Goal: Find specific page/section

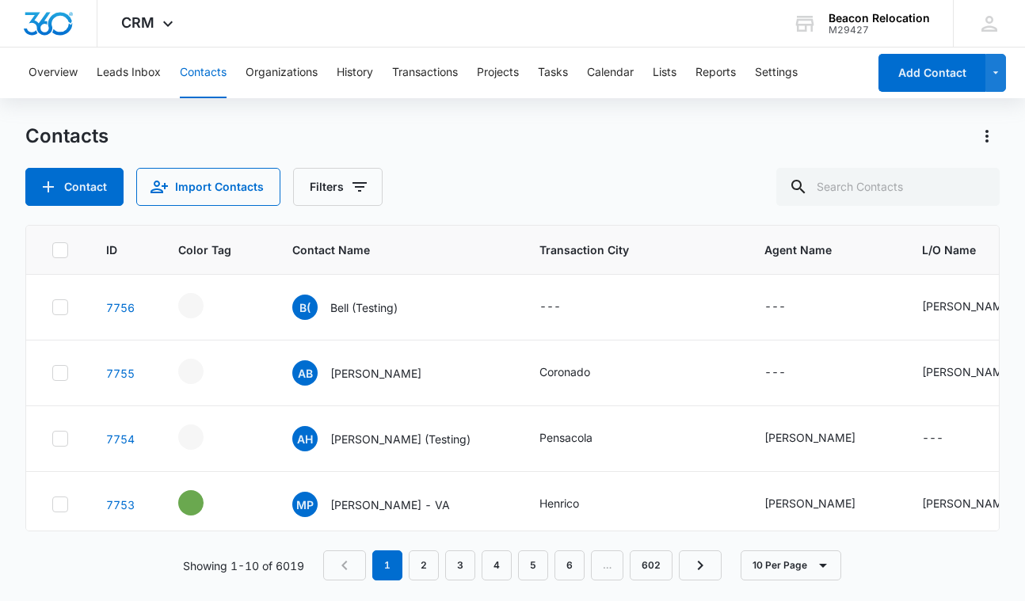
scroll to position [25, 0]
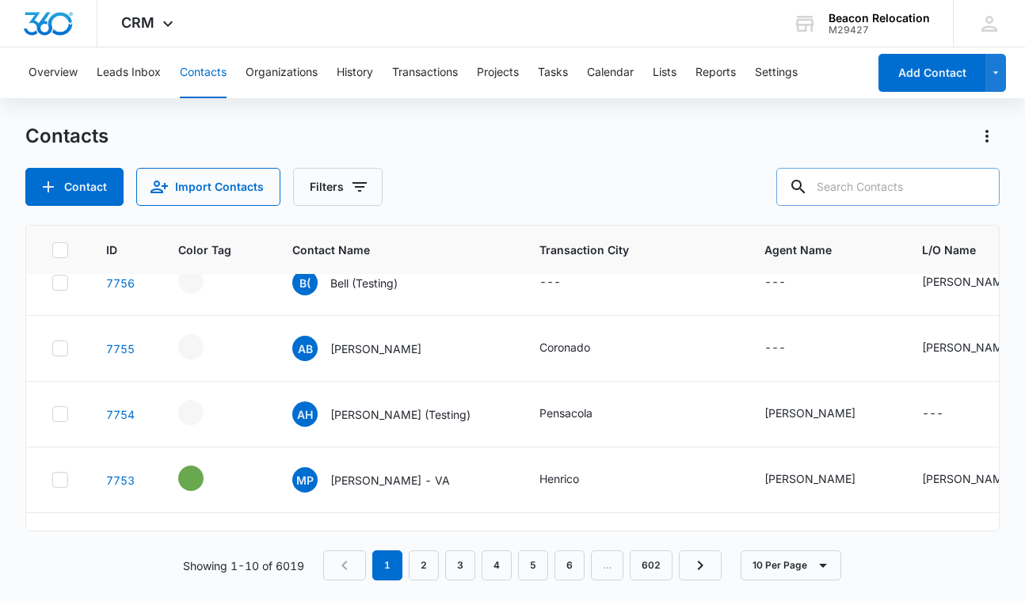
click at [919, 181] on input "text" at bounding box center [888, 187] width 223 height 38
type input "[PERSON_NAME]"
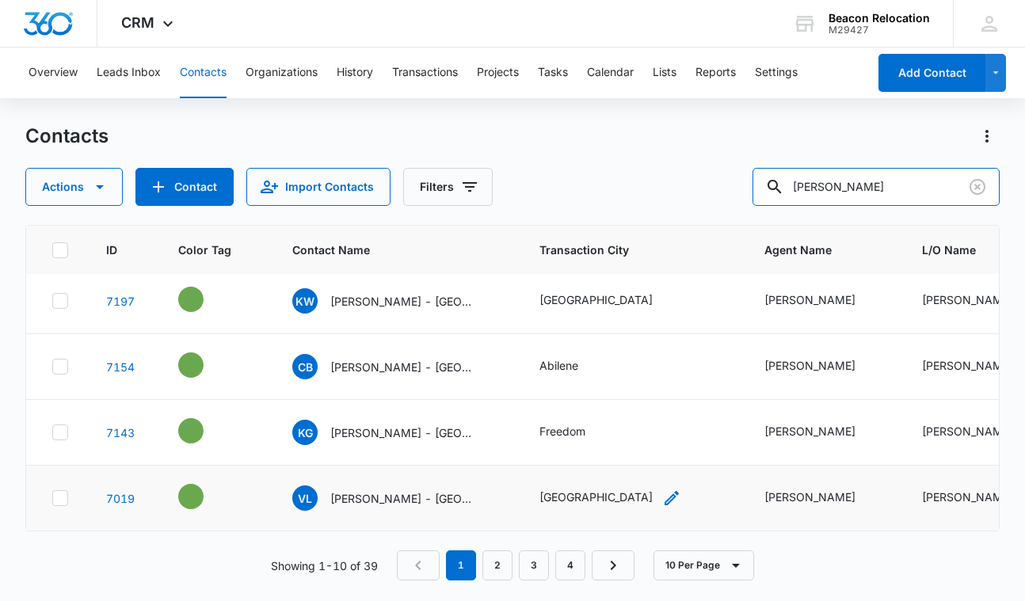
scroll to position [0, 0]
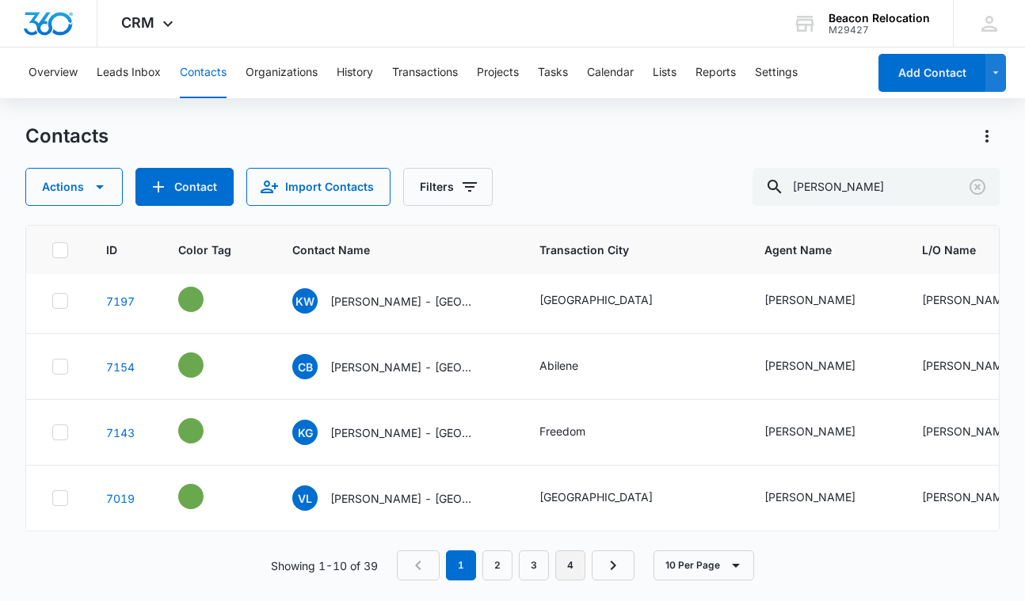
click at [574, 560] on link "4" at bounding box center [571, 566] width 30 height 30
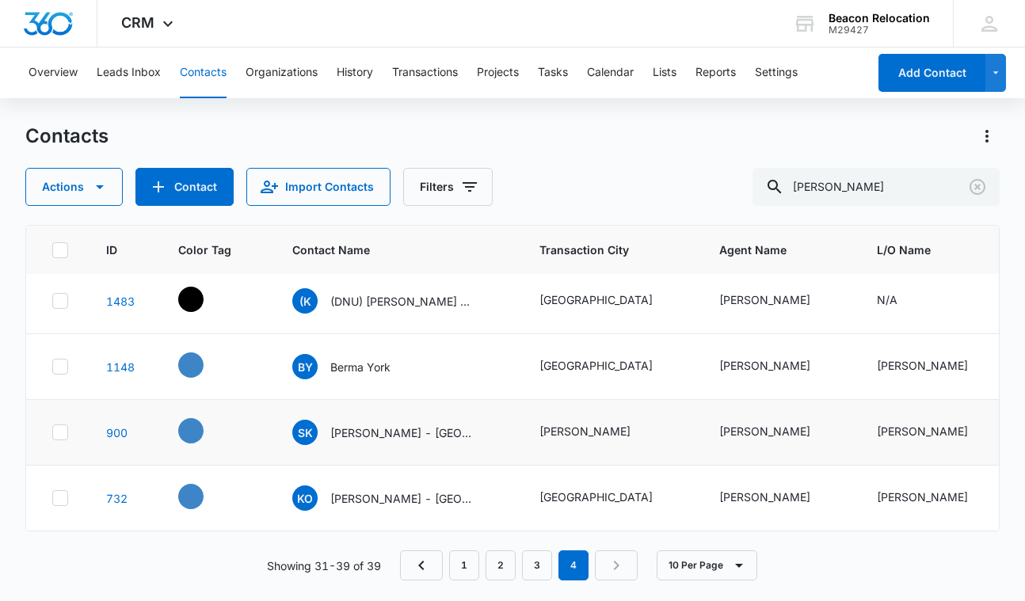
scroll to position [335, 0]
click at [368, 367] on p "Berma York" at bounding box center [360, 367] width 60 height 17
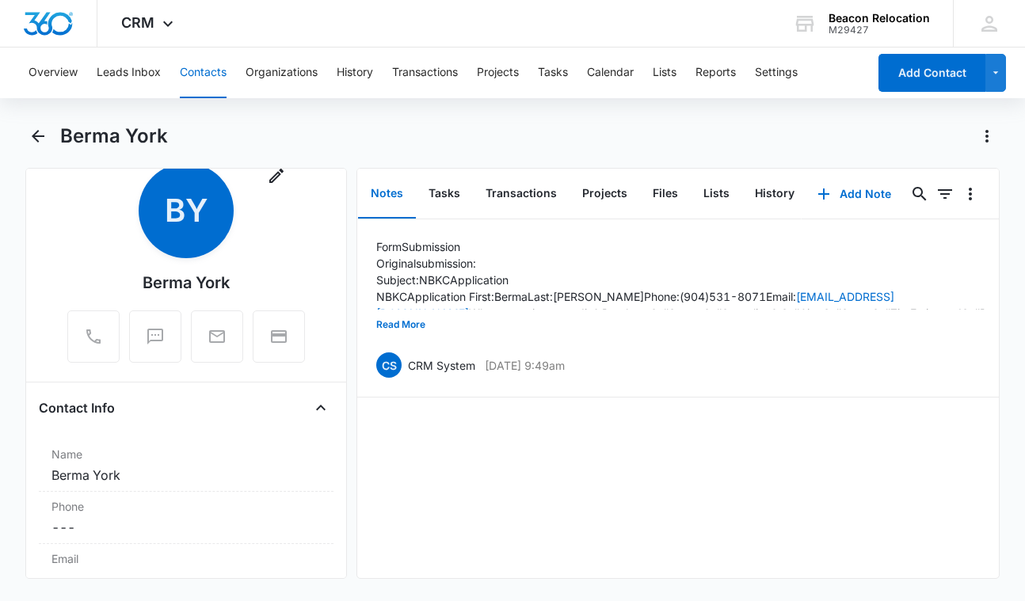
scroll to position [48, 0]
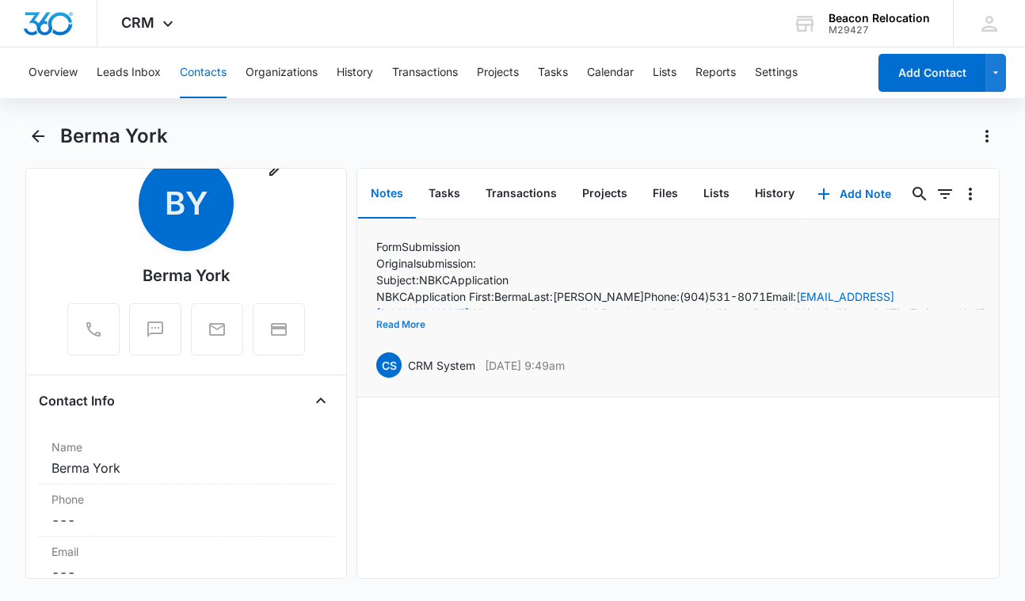
click at [395, 325] on button "Read More" at bounding box center [400, 325] width 49 height 30
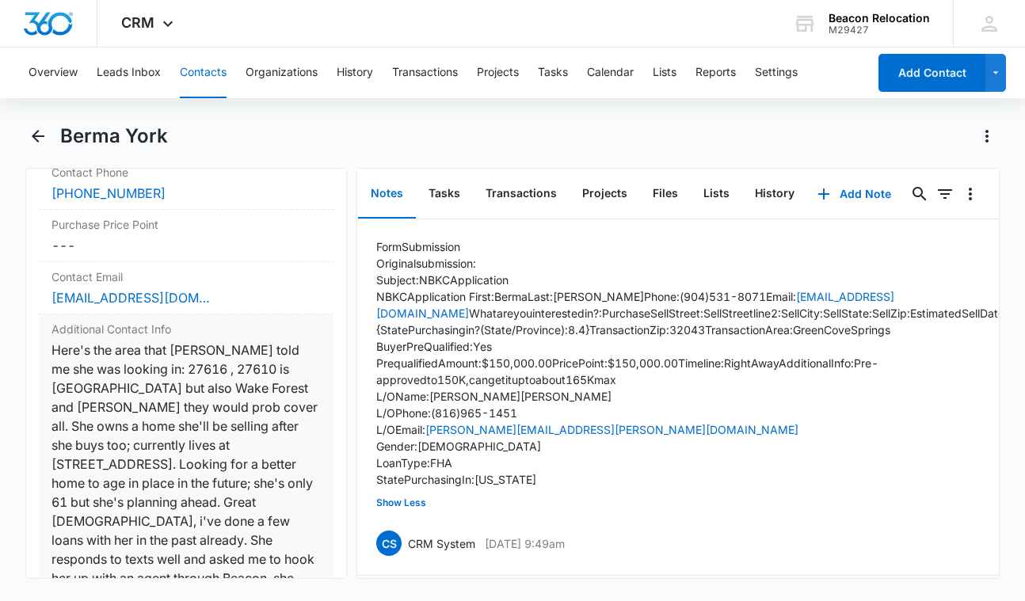
scroll to position [2455, 0]
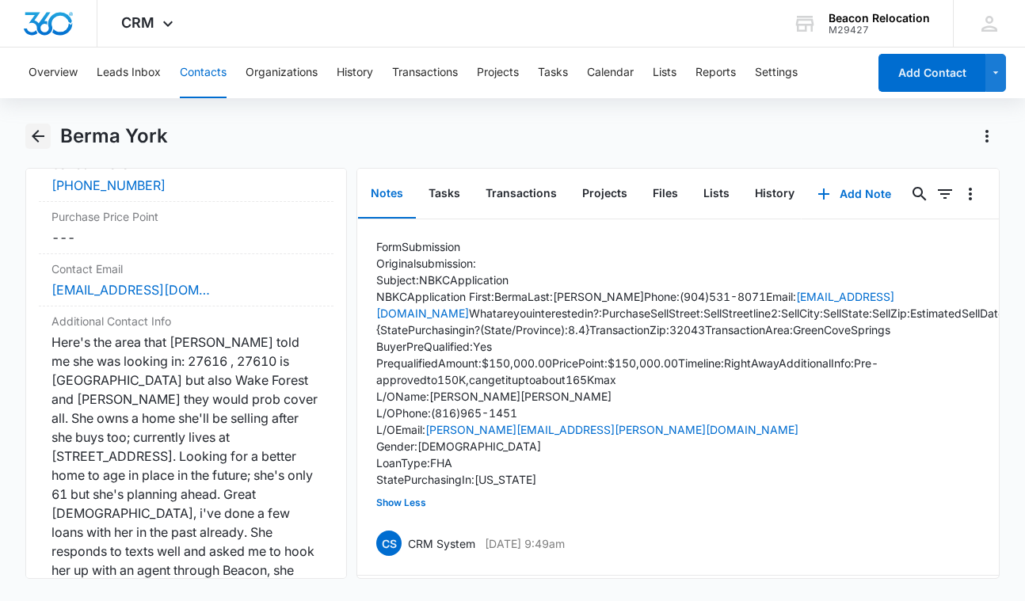
click at [34, 130] on icon "Back" at bounding box center [38, 136] width 19 height 19
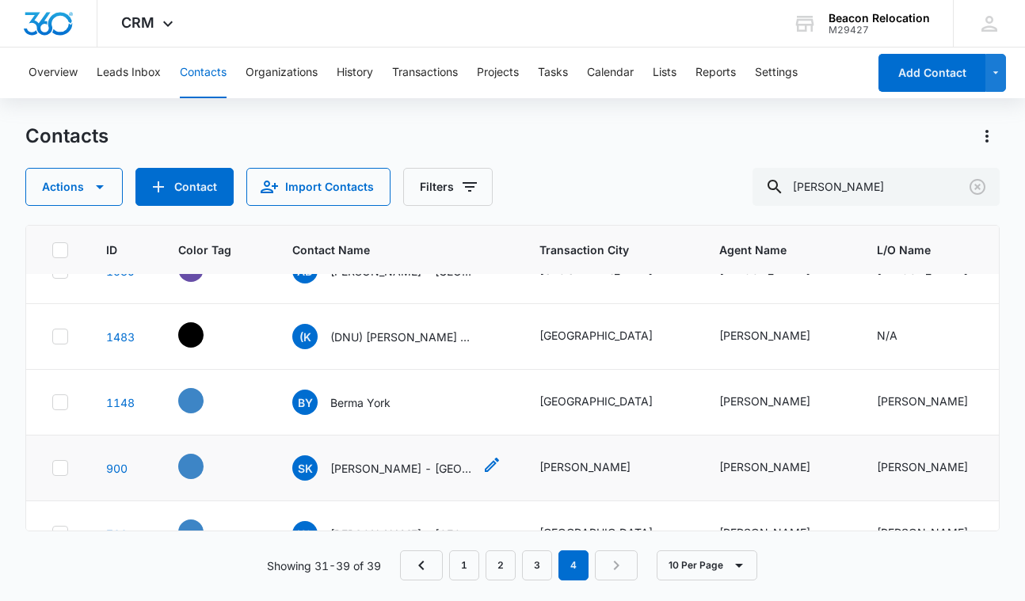
scroll to position [300, 0]
click at [356, 400] on p "Berma York" at bounding box center [360, 403] width 60 height 17
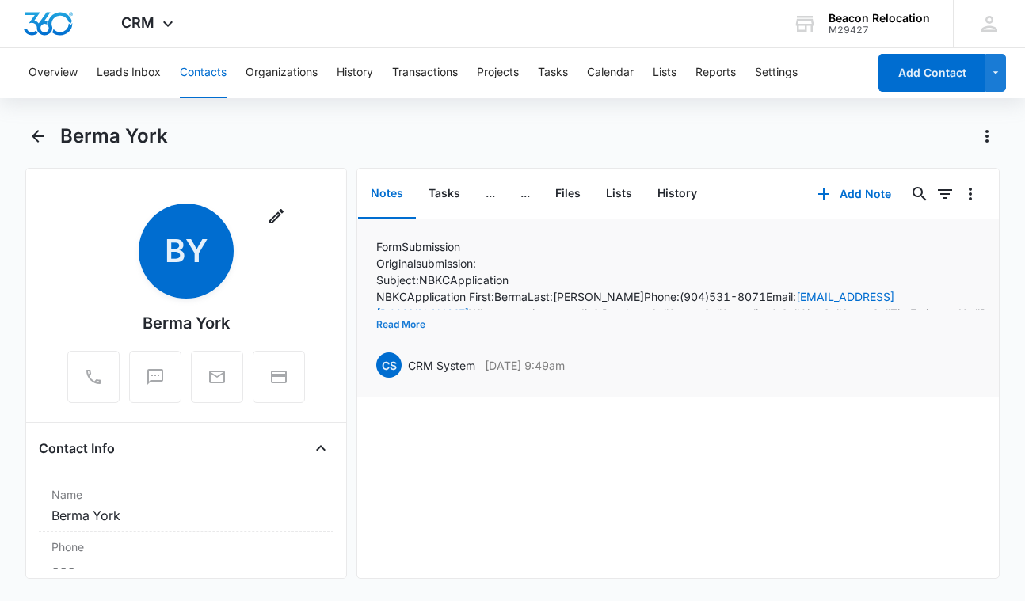
click at [415, 324] on button "Read More" at bounding box center [400, 325] width 49 height 30
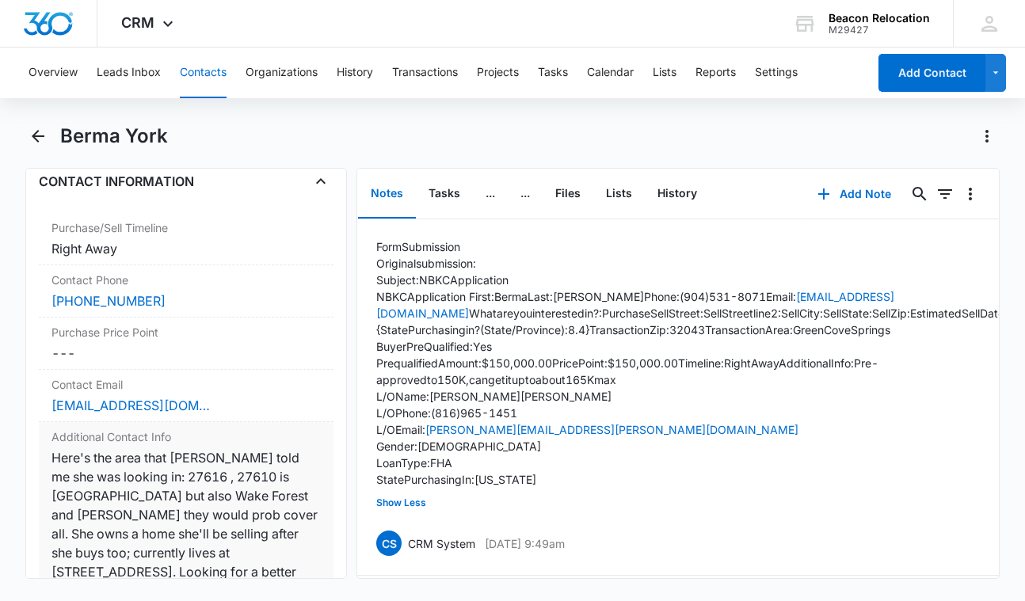
scroll to position [2331, 0]
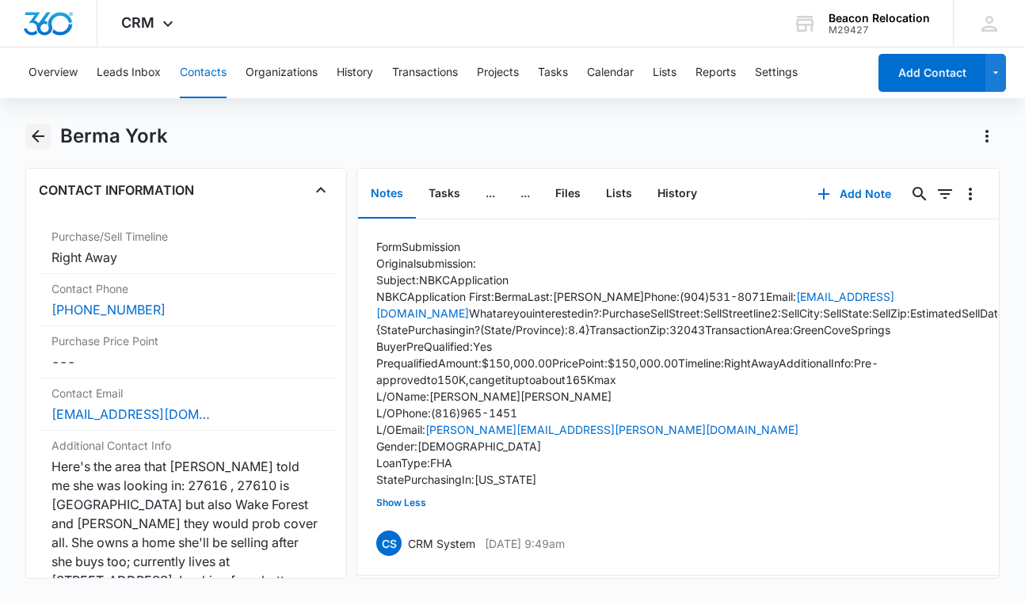
click at [36, 132] on icon "Back" at bounding box center [38, 136] width 13 height 13
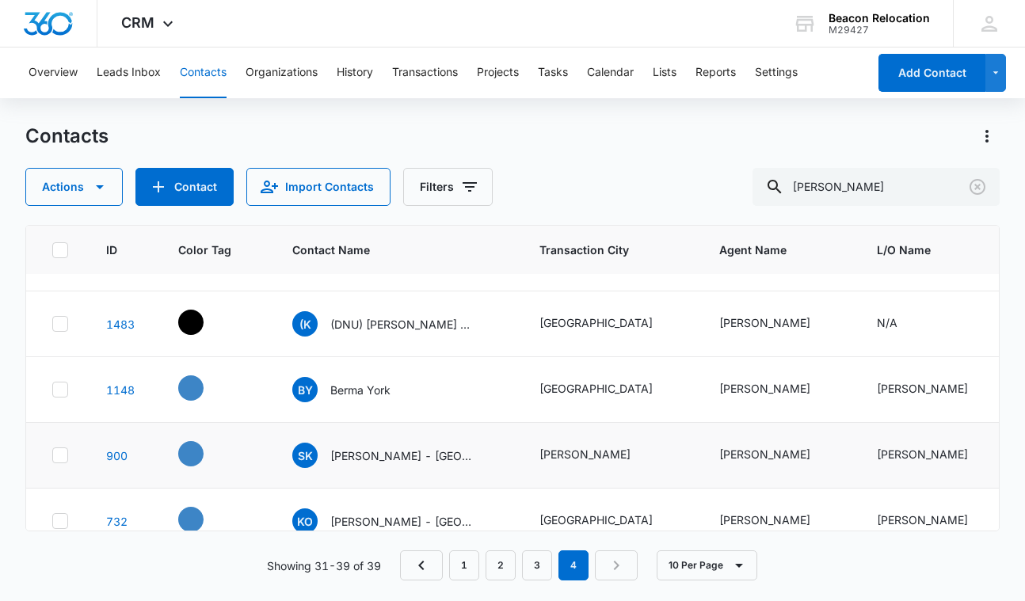
scroll to position [312, 0]
click at [533, 559] on link "3" at bounding box center [537, 566] width 30 height 30
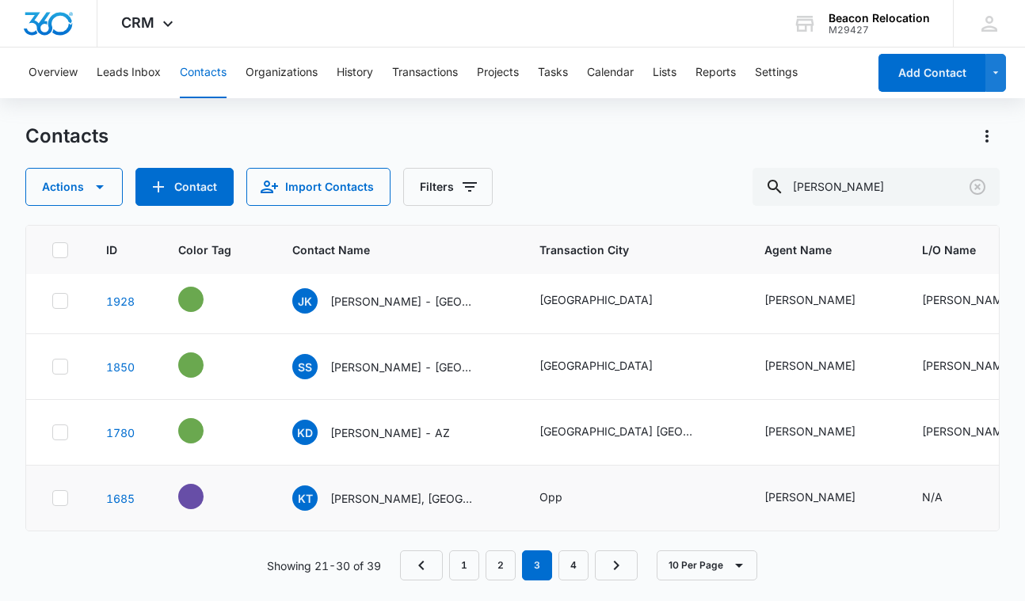
scroll to position [0, 0]
click at [498, 563] on link "2" at bounding box center [501, 566] width 30 height 30
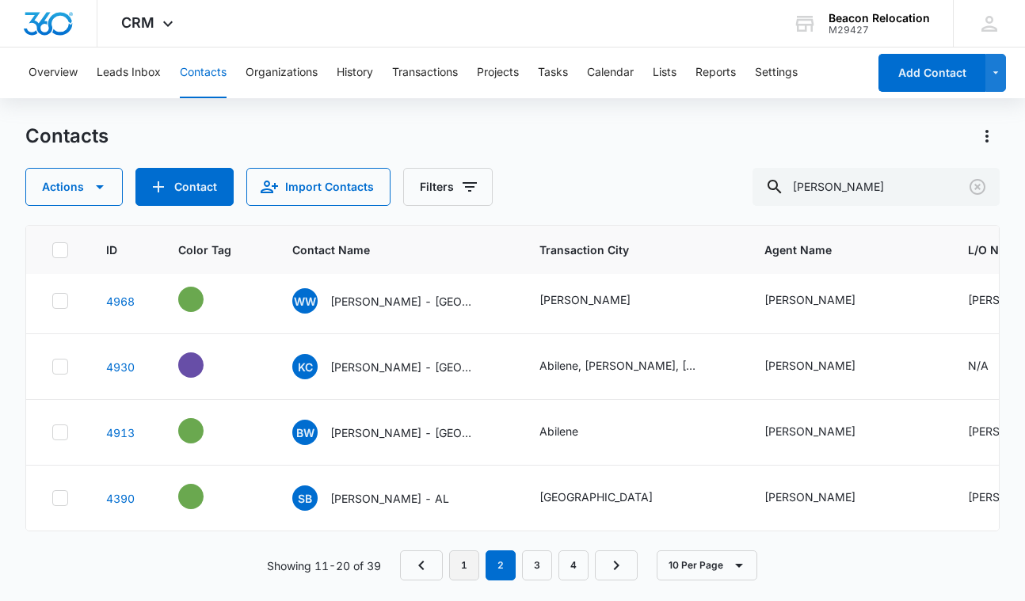
click at [466, 556] on link "1" at bounding box center [464, 566] width 30 height 30
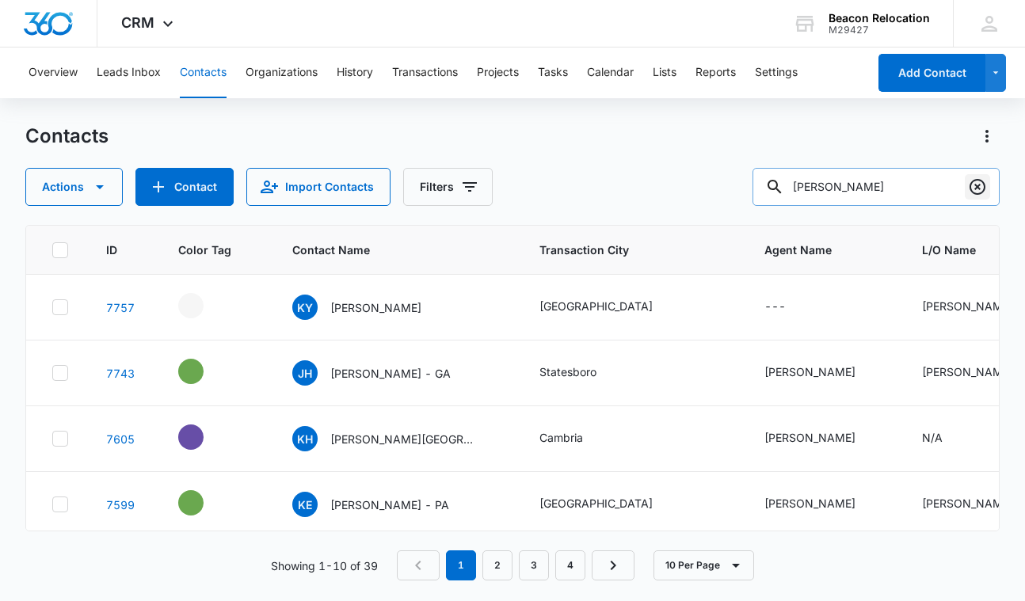
click at [975, 189] on icon "Clear" at bounding box center [978, 187] width 16 height 16
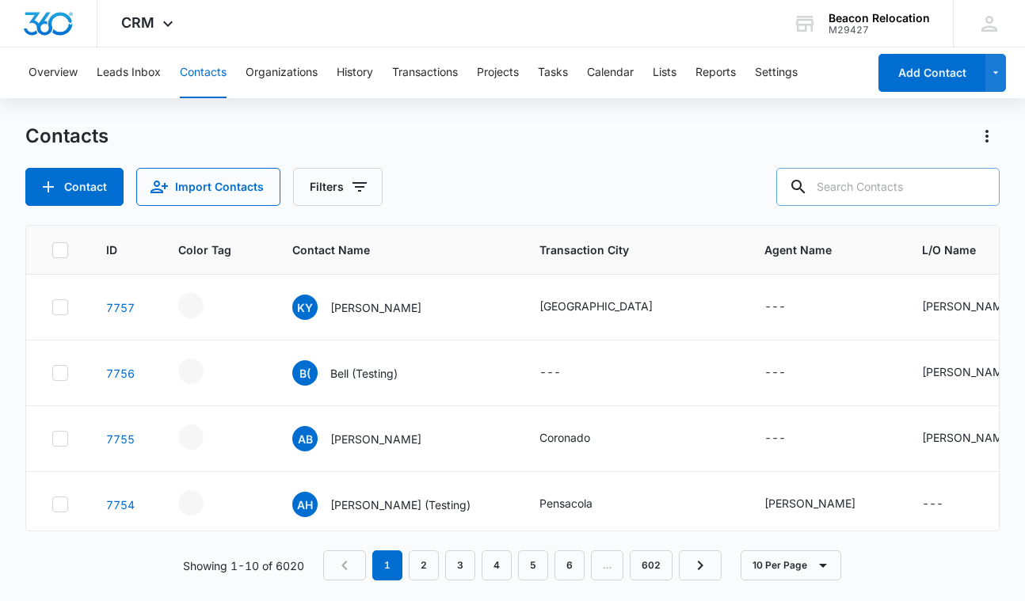
type input "a"
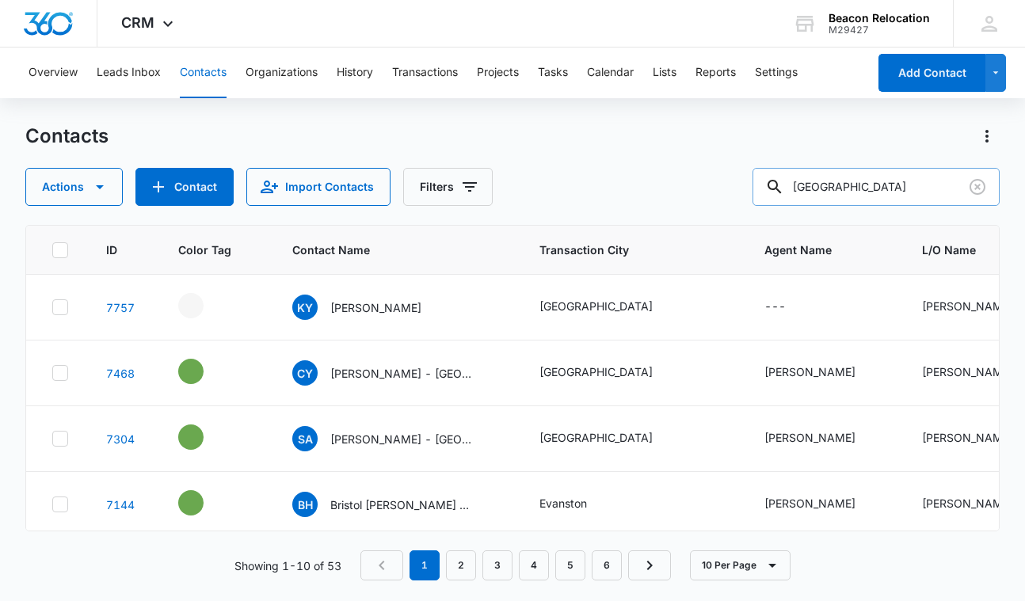
drag, startPoint x: 838, startPoint y: 189, endPoint x: 777, endPoint y: 189, distance: 61.0
click at [777, 189] on div "[GEOGRAPHIC_DATA]" at bounding box center [876, 187] width 247 height 38
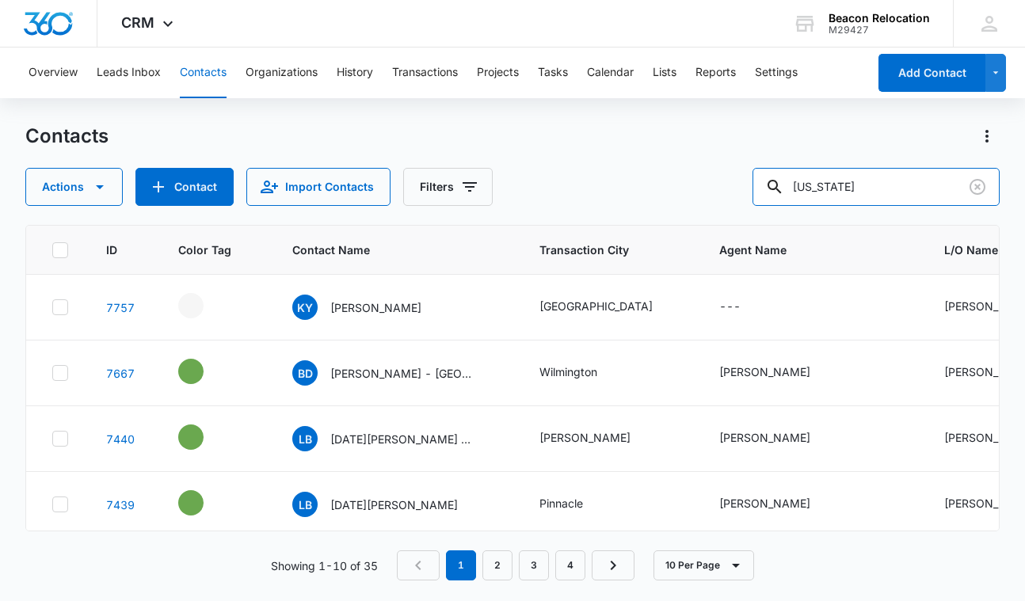
drag, startPoint x: 888, startPoint y: 184, endPoint x: 748, endPoint y: 180, distance: 140.3
click at [748, 181] on div "Actions Contact Import Contacts Filters [US_STATE]" at bounding box center [512, 187] width 974 height 38
type input "[PERSON_NAME]"
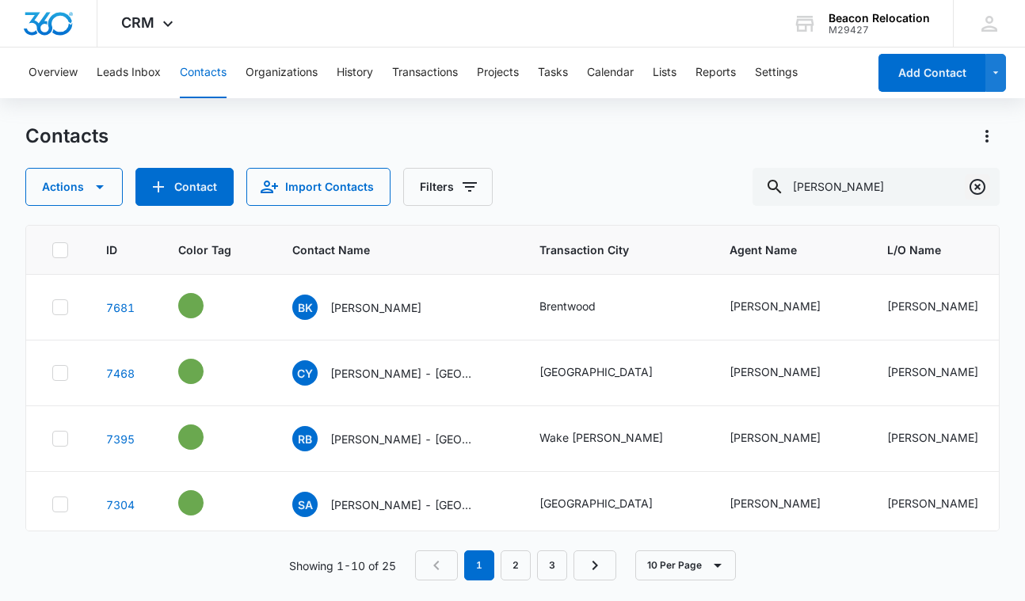
click at [979, 185] on icon "Clear" at bounding box center [978, 187] width 16 height 16
